Goal: Navigation & Orientation: Find specific page/section

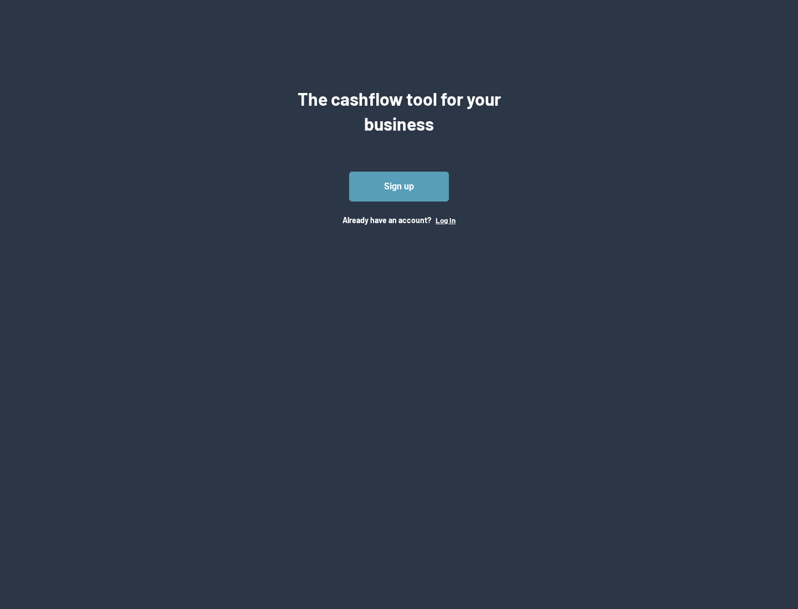
click at [445, 220] on button "Log In" at bounding box center [445, 220] width 20 height 9
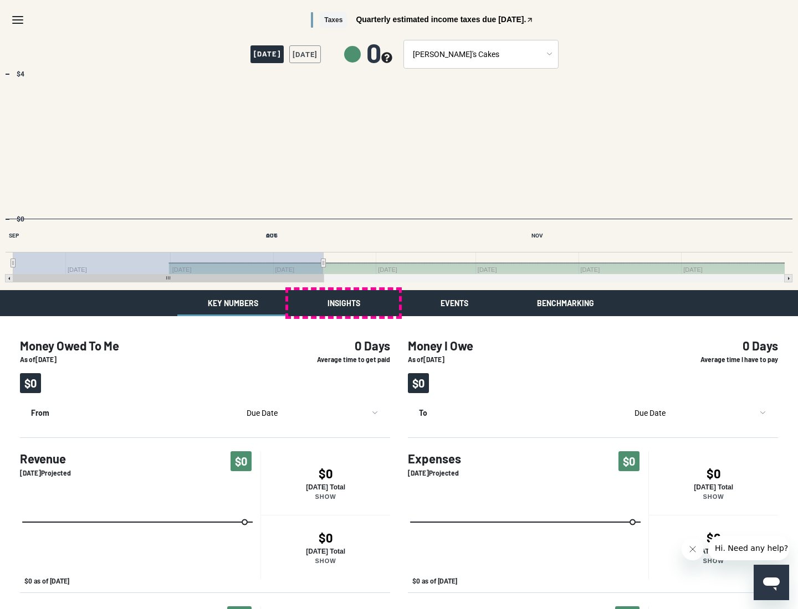
click at [343, 303] on button "Insights" at bounding box center [343, 303] width 111 height 26
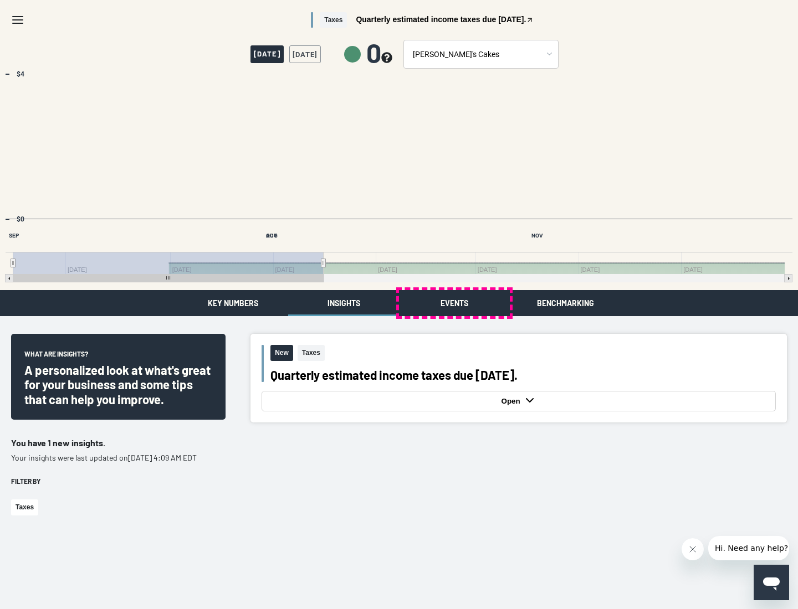
click at [454, 303] on button "Events" at bounding box center [454, 303] width 111 height 26
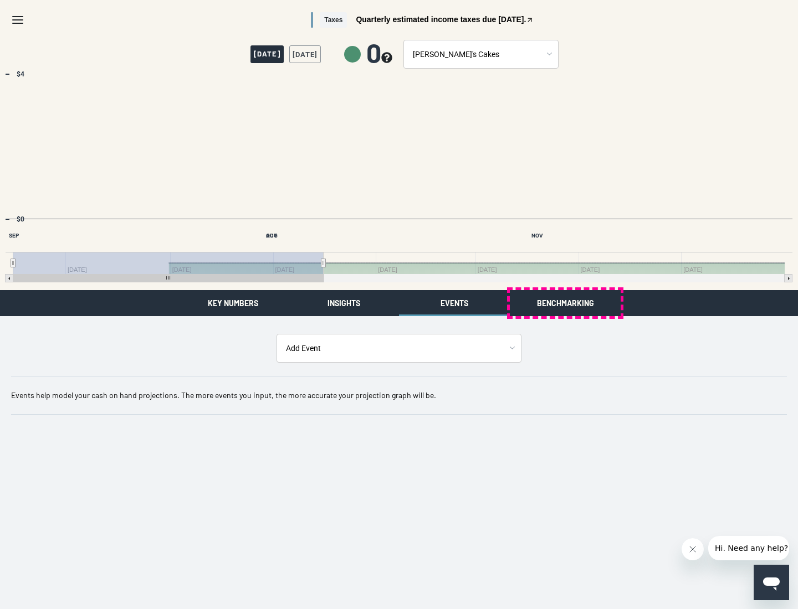
click at [565, 303] on button "Benchmarking" at bounding box center [565, 303] width 111 height 26
